Goal: Task Accomplishment & Management: Use online tool/utility

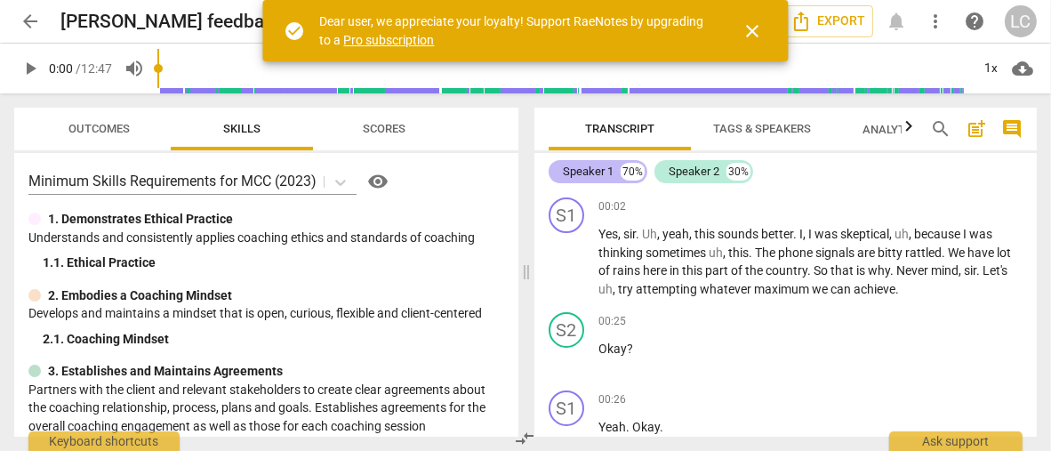
click at [593, 175] on div "Speaker 1" at bounding box center [588, 172] width 51 height 18
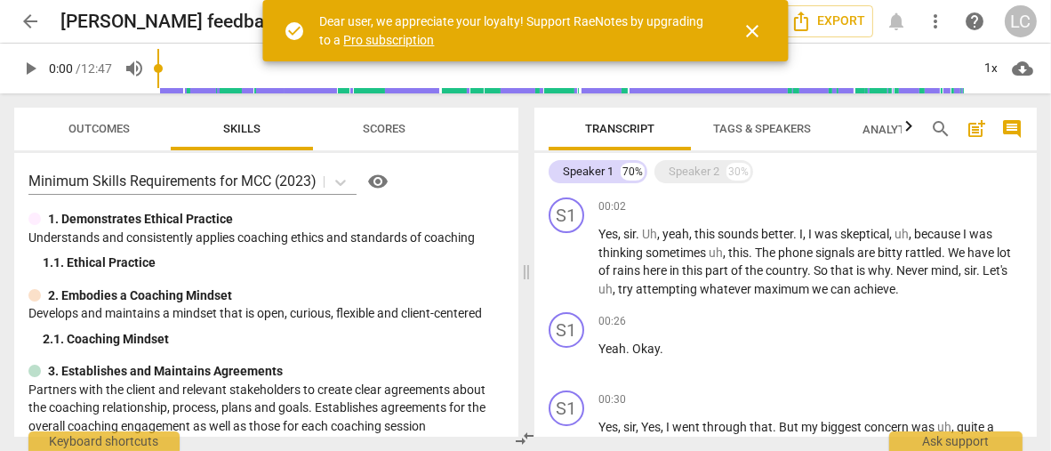
click at [741, 131] on span "Tags & Speakers" at bounding box center [762, 128] width 98 height 13
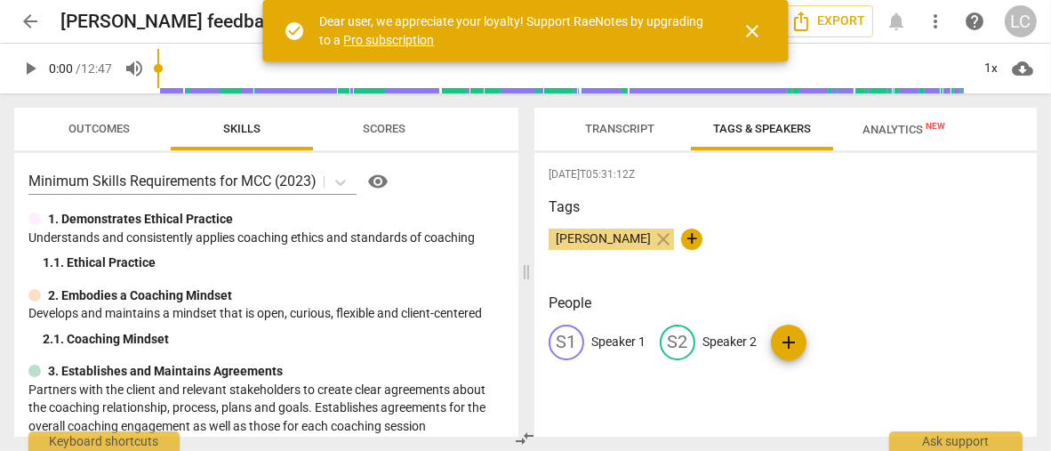
click at [645, 133] on span "Transcript" at bounding box center [619, 128] width 69 height 13
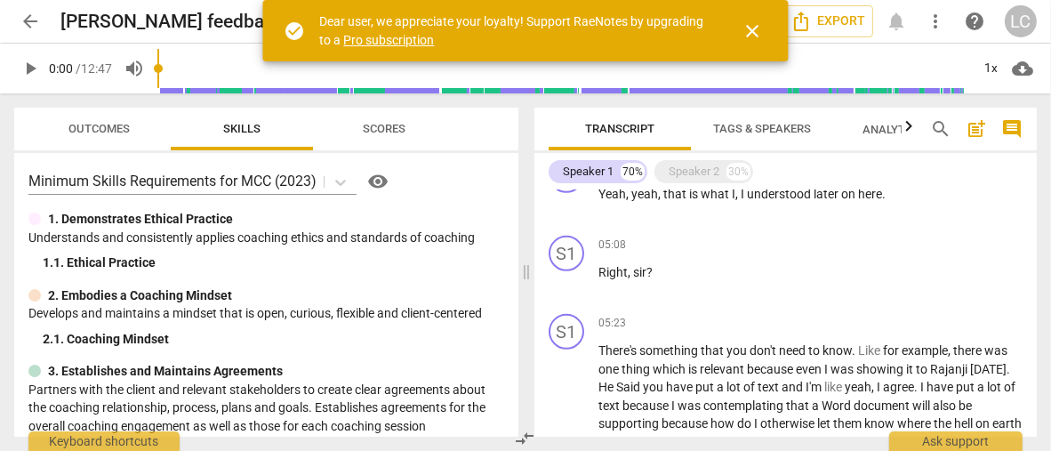
scroll to position [1156, 0]
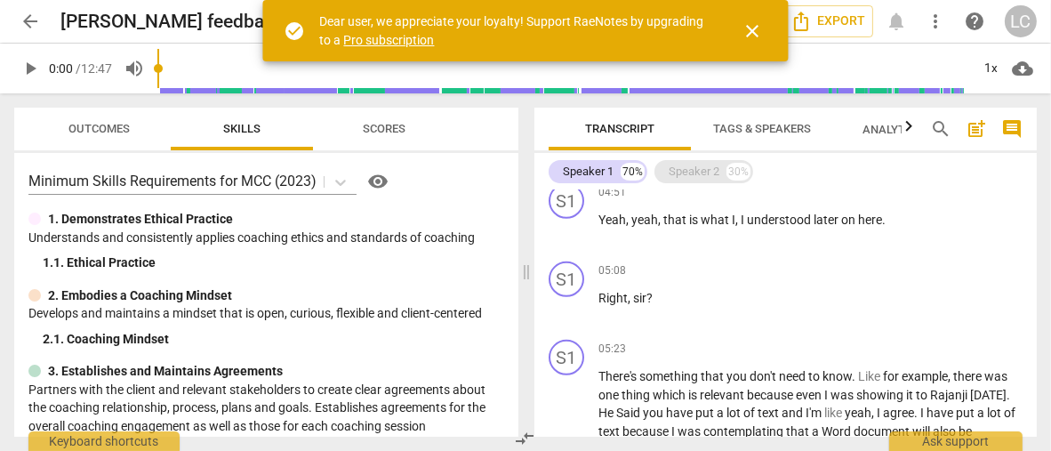
click at [709, 171] on div "Speaker 2" at bounding box center [694, 172] width 51 height 18
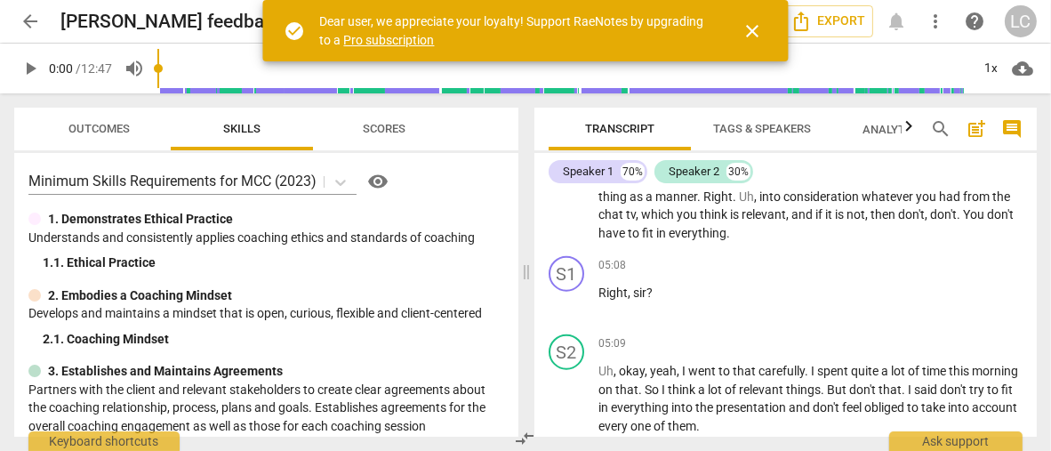
scroll to position [2229, 0]
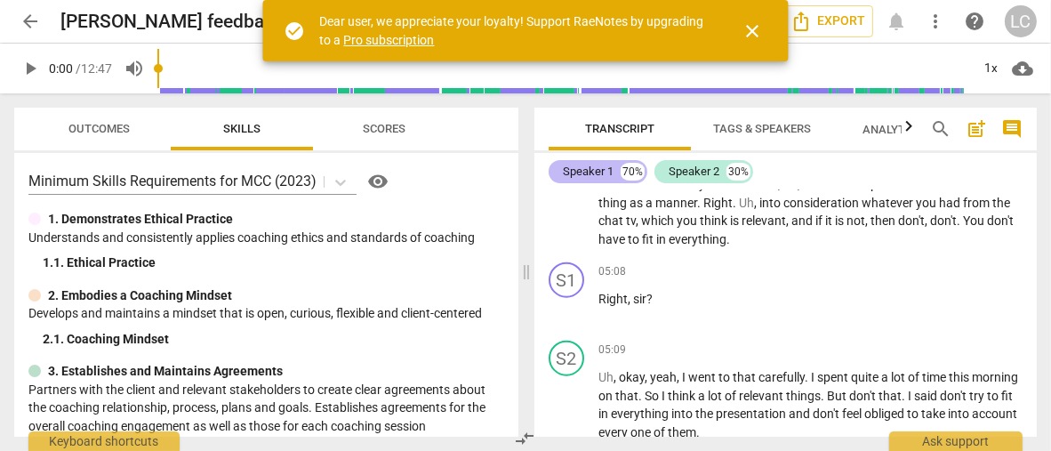
click at [614, 177] on div "Speaker 1 70%" at bounding box center [598, 171] width 99 height 23
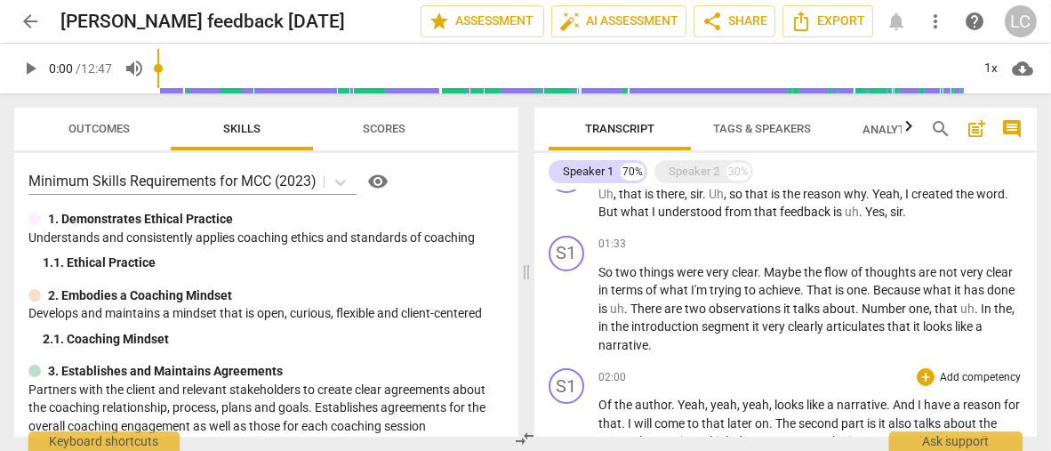
scroll to position [357, 0]
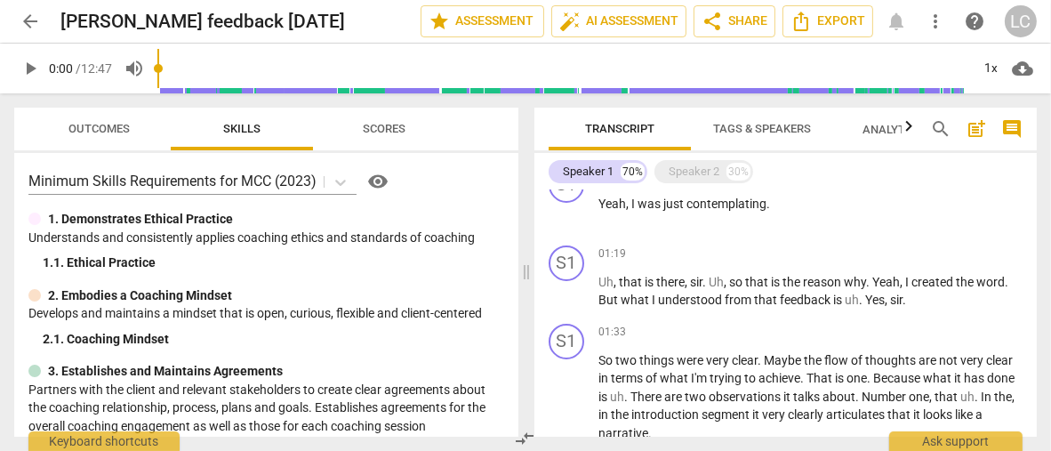
click at [783, 128] on span "Tags & Speakers" at bounding box center [762, 128] width 98 height 13
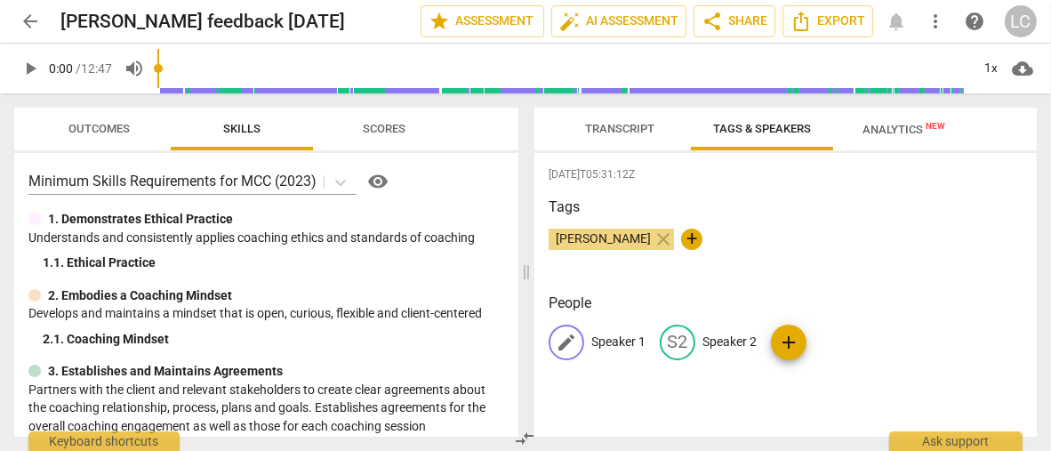
click at [601, 344] on p "Speaker 1" at bounding box center [618, 342] width 54 height 19
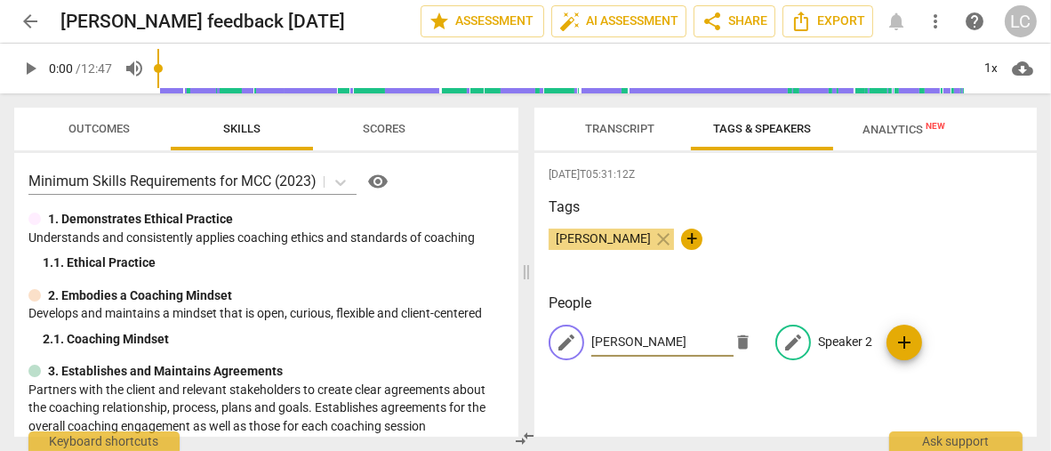
type input "[PERSON_NAME]"
click at [832, 337] on p "Speaker 2" at bounding box center [845, 342] width 54 height 19
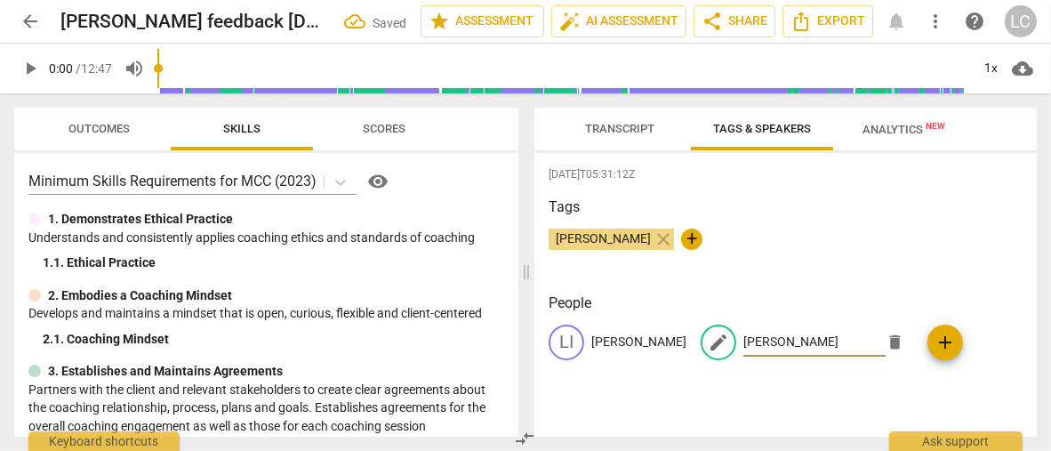
type input "[PERSON_NAME]"
click at [823, 272] on div "Tags [PERSON_NAME] close +" at bounding box center [786, 238] width 474 height 82
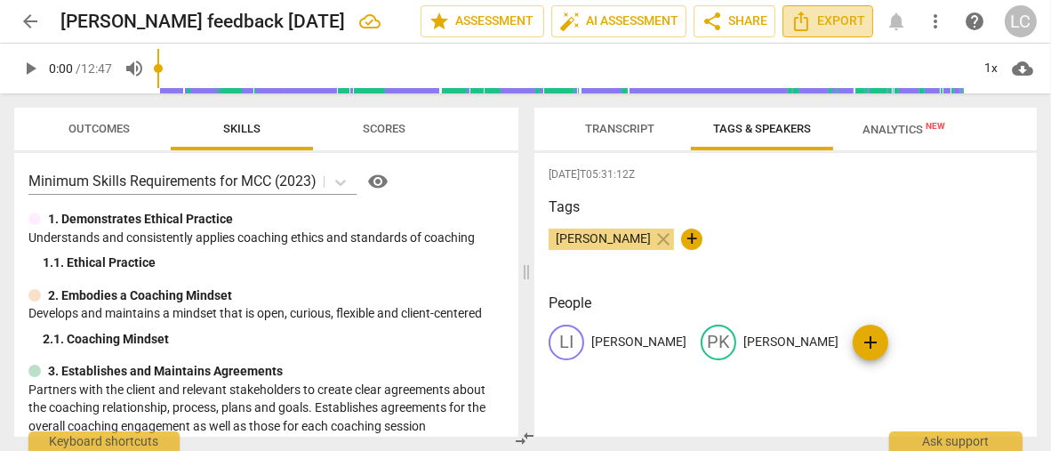
click at [812, 29] on icon "Export" at bounding box center [801, 21] width 21 height 21
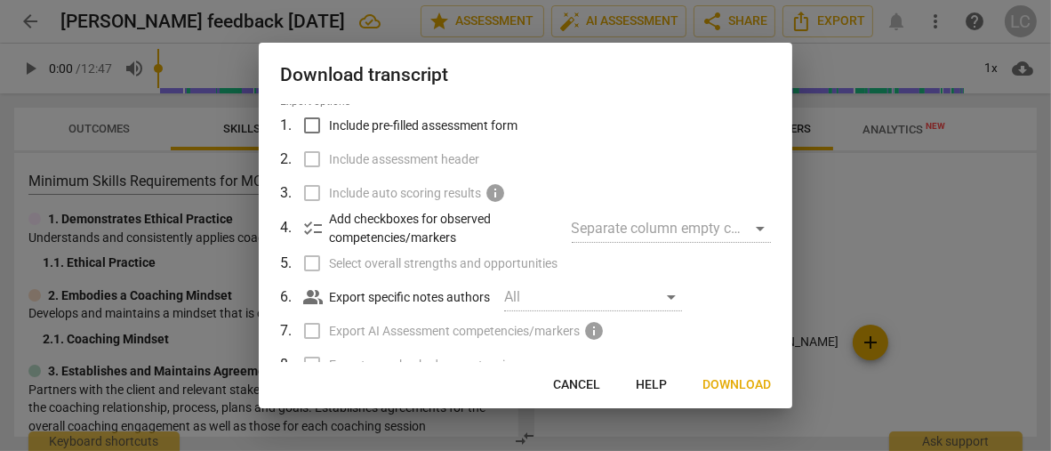
scroll to position [89, 0]
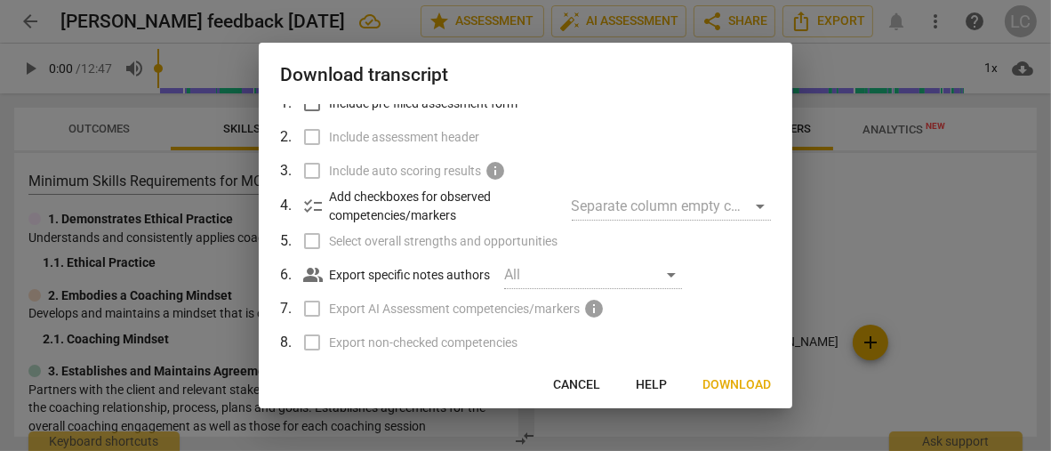
click at [533, 275] on div "All" at bounding box center [593, 275] width 178 height 28
click at [696, 287] on div "people_alt Export specific notes authors All" at bounding box center [537, 275] width 468 height 34
click at [747, 387] on span "Download" at bounding box center [737, 385] width 68 height 18
